Goal: Task Accomplishment & Management: Use online tool/utility

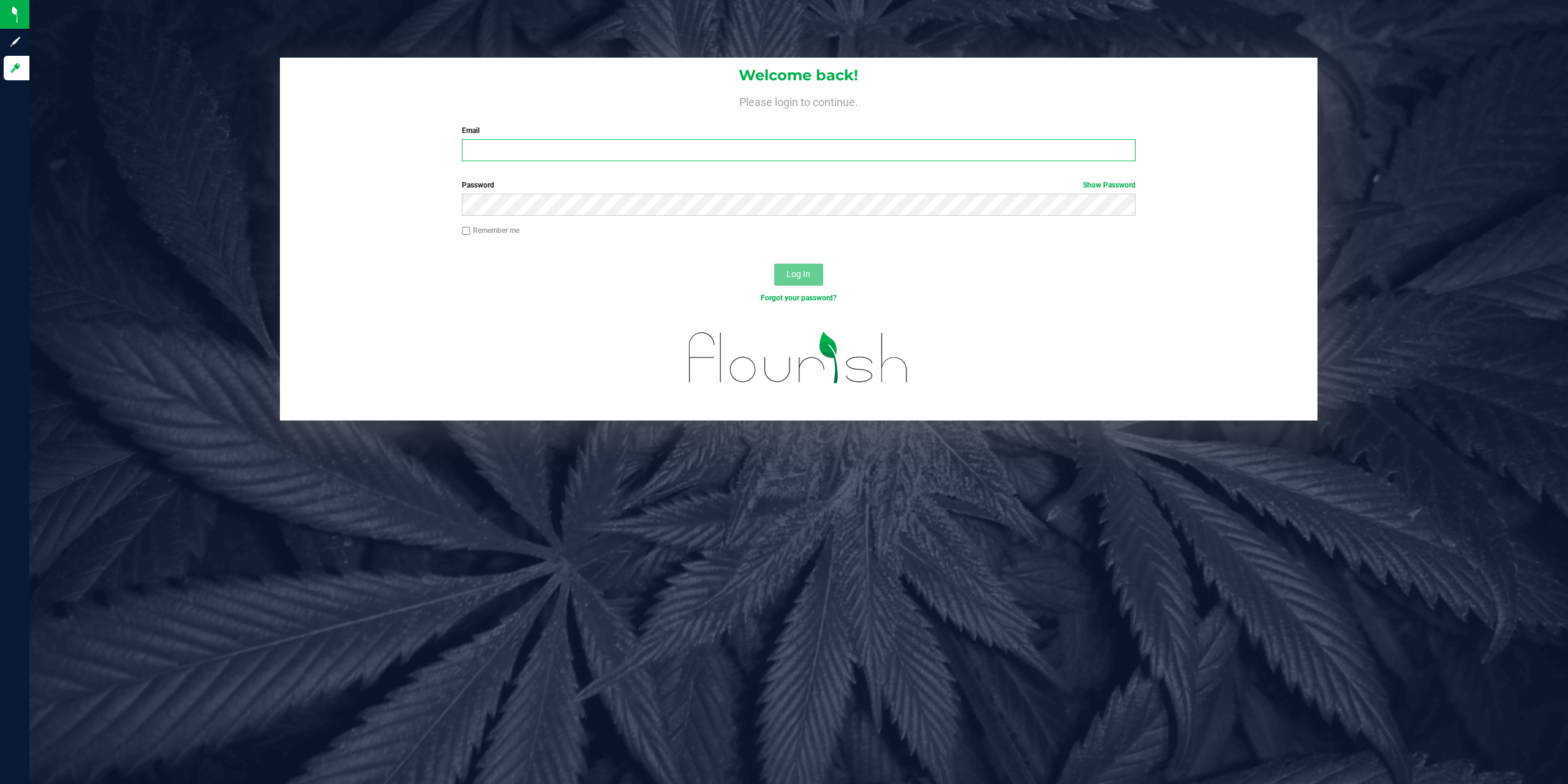
click at [585, 155] on input "Email" at bounding box center [798, 150] width 674 height 22
type input "[EMAIL_ADDRESS][DOMAIN_NAME]"
click at [774, 263] on button "Log In" at bounding box center [798, 274] width 49 height 22
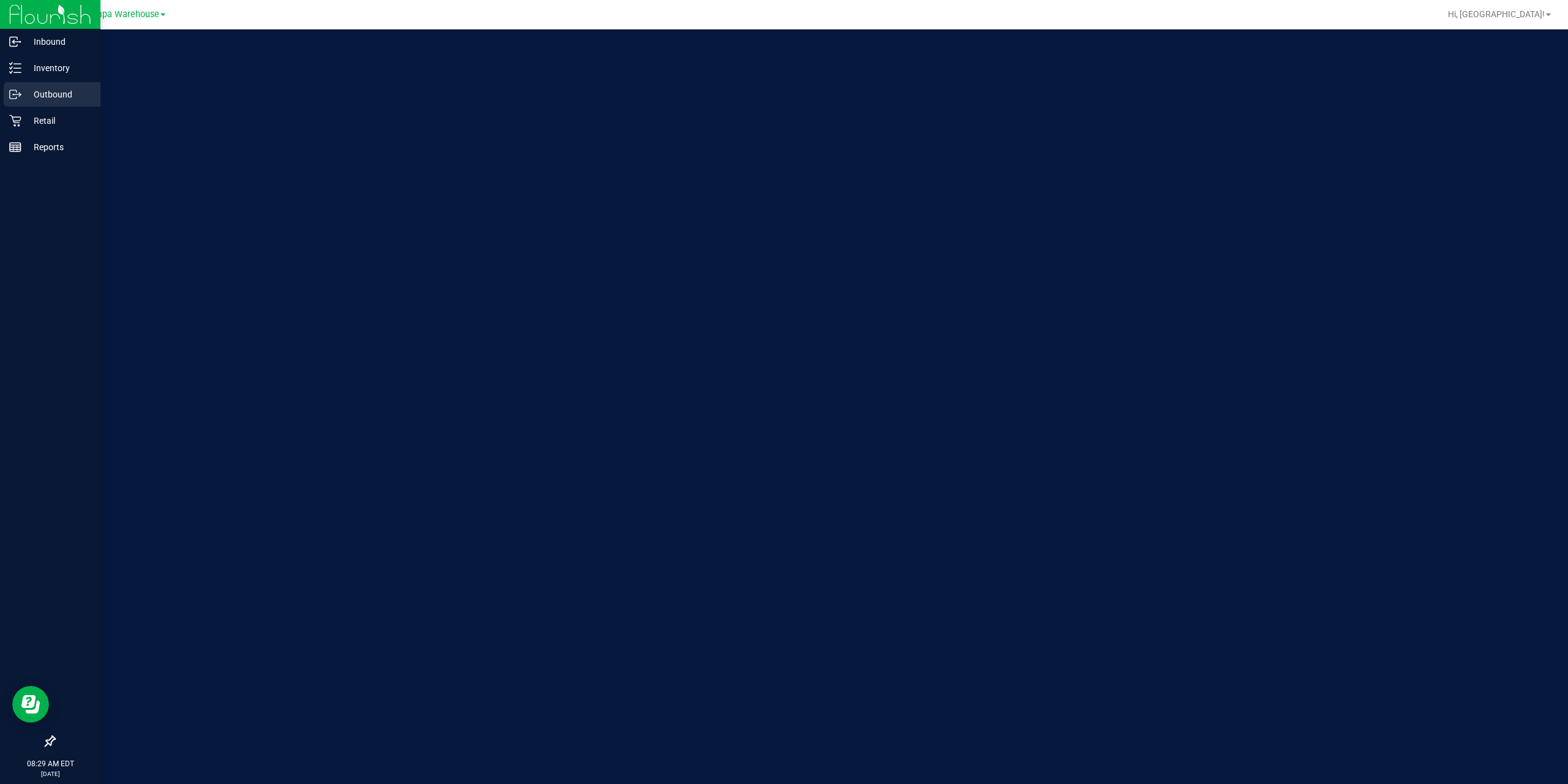
click at [24, 101] on p "Outbound" at bounding box center [58, 94] width 73 height 15
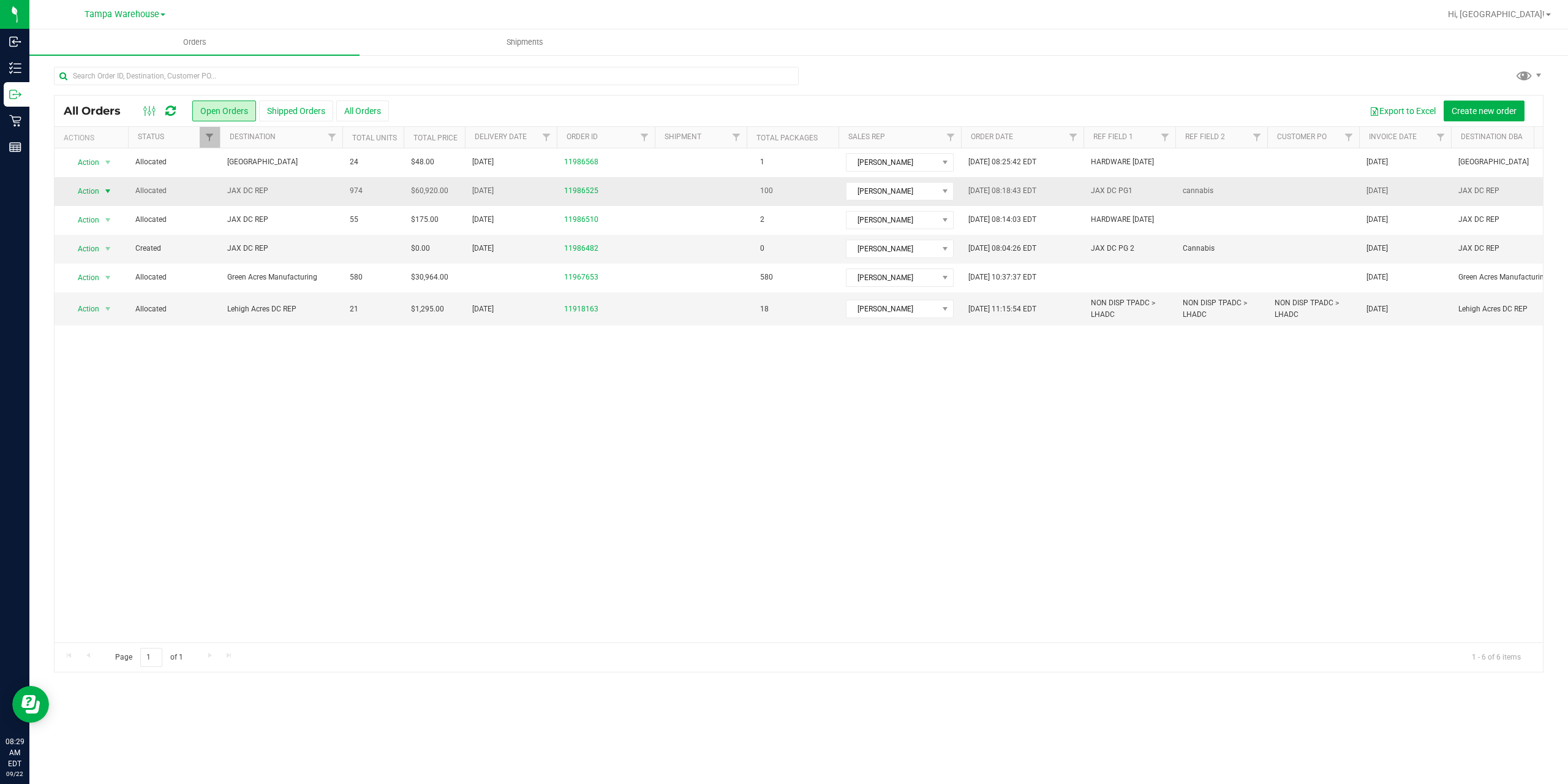
click at [78, 194] on span "Action" at bounding box center [83, 192] width 33 height 17
click at [108, 373] on li "Print packing list" at bounding box center [114, 374] width 92 height 19
click at [1517, 22] on div "Hi, [GEOGRAPHIC_DATA]!" at bounding box center [1499, 15] width 113 height 22
click at [1521, 18] on span "Hi, [GEOGRAPHIC_DATA]!" at bounding box center [1496, 14] width 96 height 10
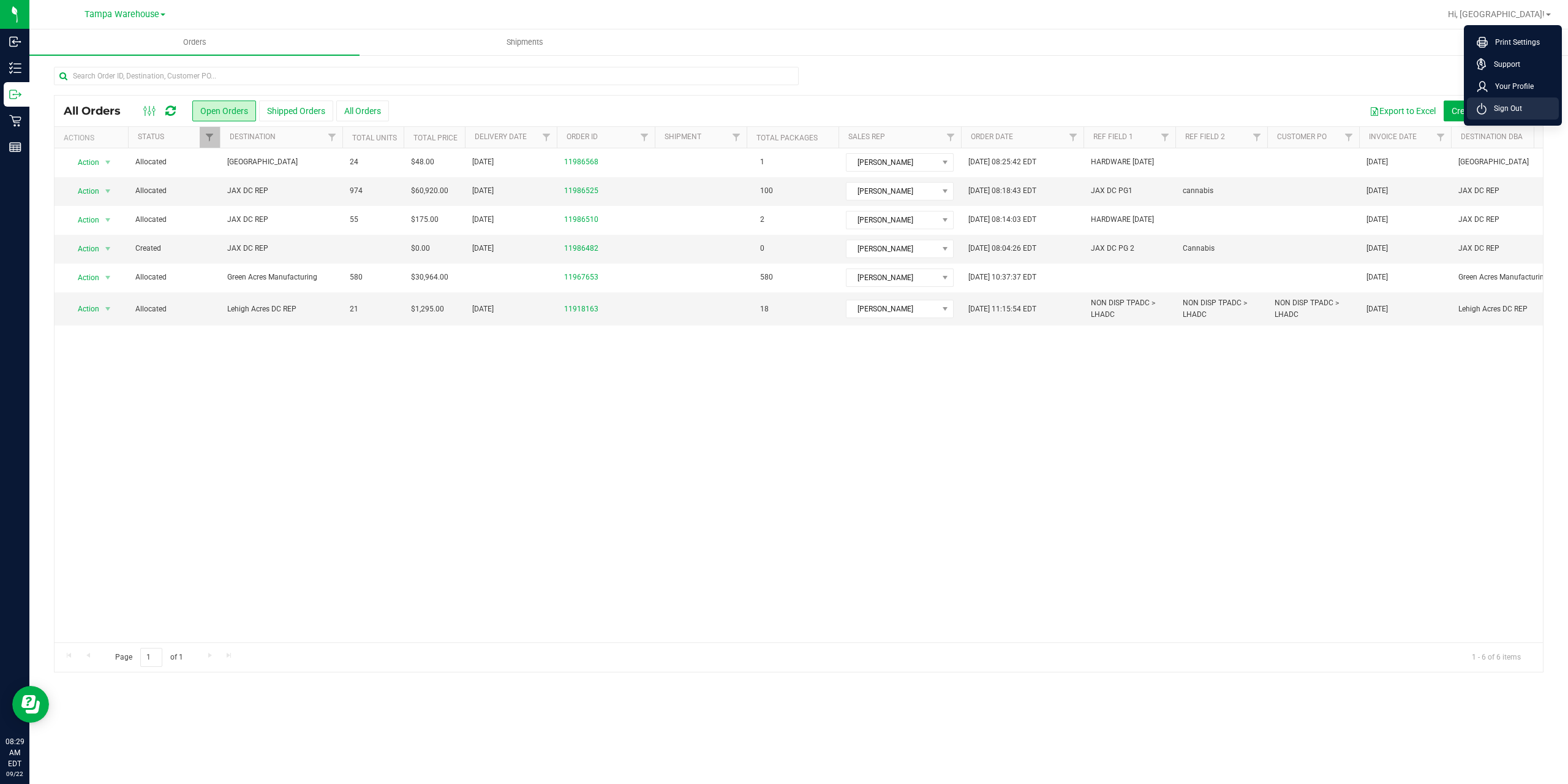
click at [1514, 108] on span "Sign Out" at bounding box center [1504, 108] width 36 height 12
